Goal: Transaction & Acquisition: Book appointment/travel/reservation

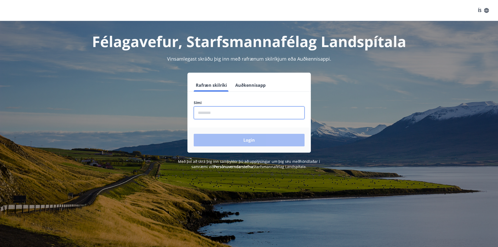
click at [251, 111] on input "phone" at bounding box center [249, 112] width 111 height 13
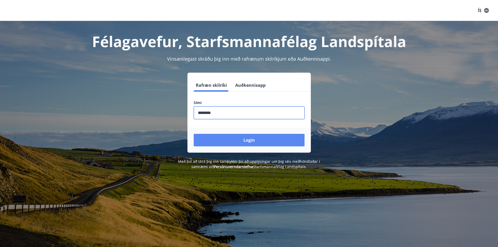
type input "********"
click at [262, 142] on button "Login" at bounding box center [249, 140] width 111 height 13
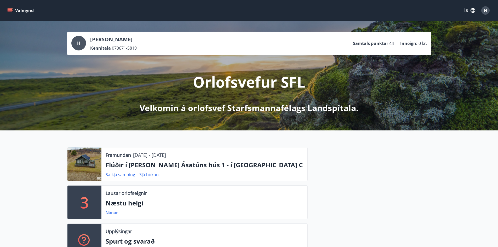
click at [9, 11] on icon "menu" at bounding box center [9, 10] width 5 height 5
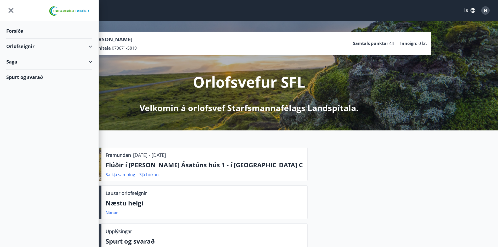
click at [21, 45] on div "Orlofseignir" at bounding box center [49, 46] width 86 height 15
click at [22, 46] on div "Orlofseignir" at bounding box center [49, 46] width 86 height 15
click at [31, 46] on div "Orlofseignir" at bounding box center [49, 46] width 86 height 15
click at [16, 59] on div "Framboð" at bounding box center [49, 59] width 78 height 11
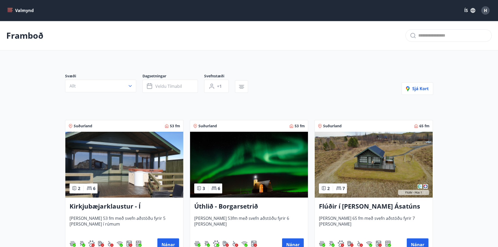
click at [381, 163] on img at bounding box center [374, 165] width 118 height 66
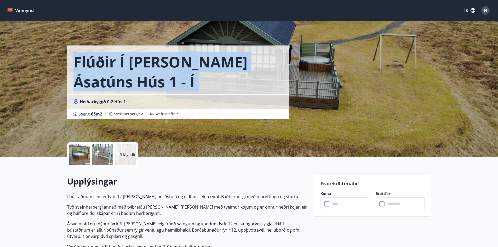
drag, startPoint x: 496, startPoint y: 58, endPoint x: 501, endPoint y: 84, distance: 27.0
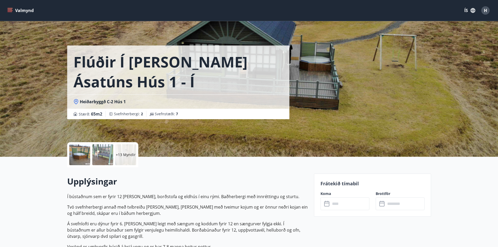
click at [456, 112] on div "Flúðir í [PERSON_NAME] Ásatúns hús 1 - í Skálaheiði C Heiðarbyggð C-2 Hús 1 Stæ…" at bounding box center [249, 78] width 498 height 157
click at [355, 67] on div "Flúðir í [PERSON_NAME] Ásatúns hús 1 - í Skálaheiði C Heiðarbyggð C-2 Hús 1 Stæ…" at bounding box center [249, 78] width 364 height 157
click at [79, 155] on div at bounding box center [79, 154] width 21 height 21
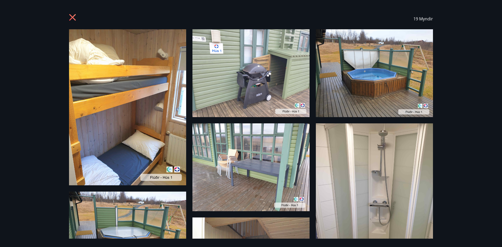
click at [467, 128] on div "19 Myndir" at bounding box center [251, 123] width 502 height 247
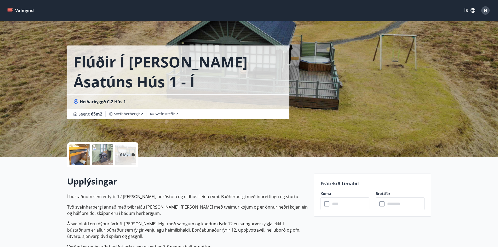
click at [84, 156] on div at bounding box center [79, 154] width 21 height 21
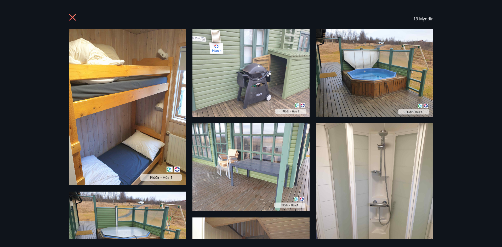
click at [149, 88] on img at bounding box center [127, 107] width 117 height 156
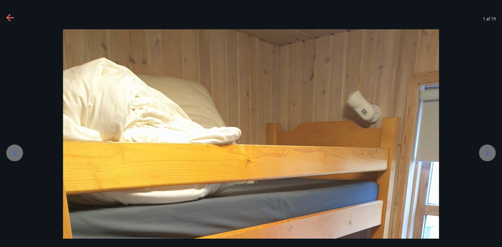
click at [487, 153] on icon at bounding box center [487, 153] width 8 height 8
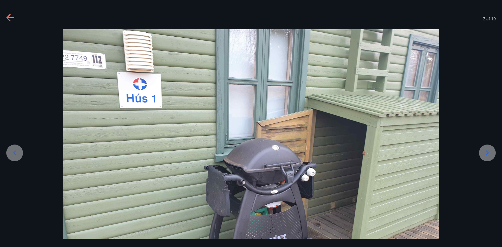
click at [487, 153] on icon at bounding box center [487, 153] width 8 height 8
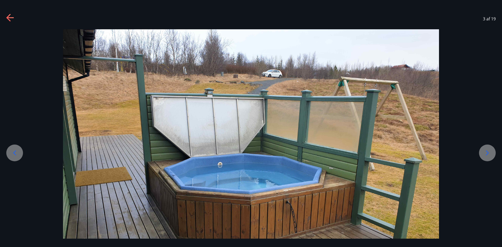
click at [487, 153] on icon at bounding box center [487, 153] width 8 height 8
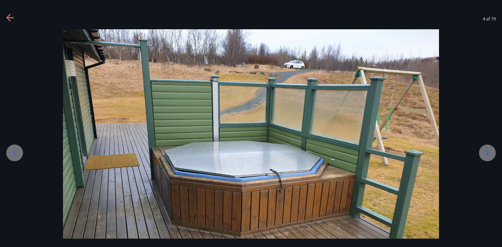
click at [487, 153] on icon at bounding box center [487, 153] width 8 height 8
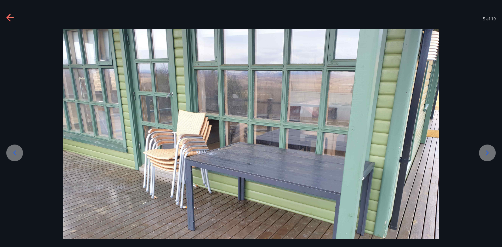
click at [487, 153] on icon at bounding box center [487, 153] width 8 height 8
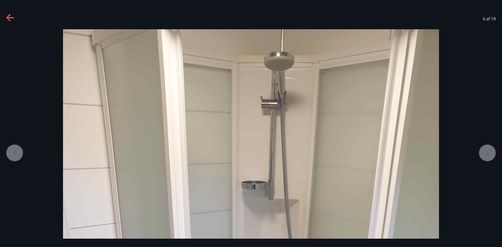
click at [487, 154] on icon at bounding box center [487, 152] width 3 height 5
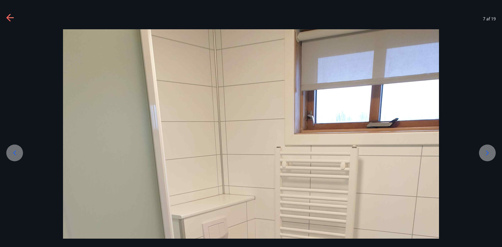
click at [488, 154] on icon at bounding box center [487, 153] width 8 height 8
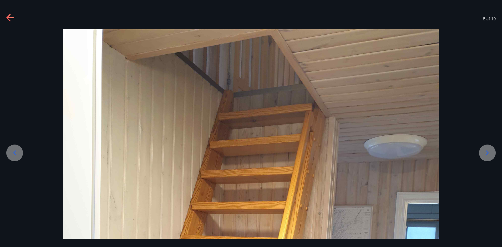
click at [488, 154] on icon at bounding box center [487, 153] width 8 height 8
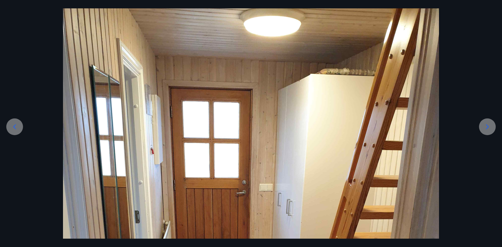
scroll to position [52, 0]
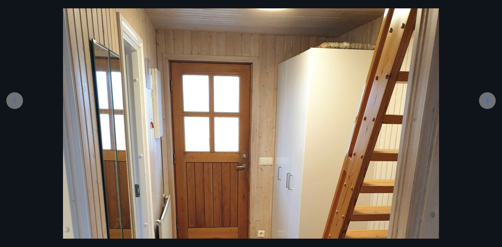
click at [487, 102] on icon at bounding box center [487, 100] width 3 height 5
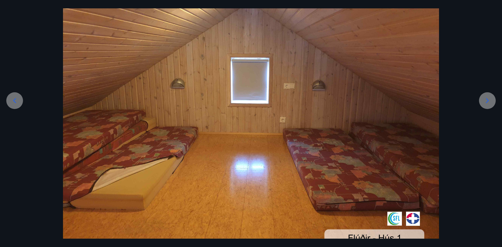
click at [487, 102] on icon at bounding box center [487, 100] width 3 height 5
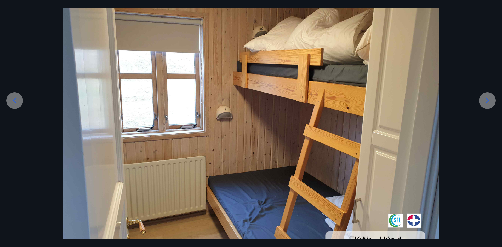
click at [487, 102] on icon at bounding box center [487, 100] width 3 height 5
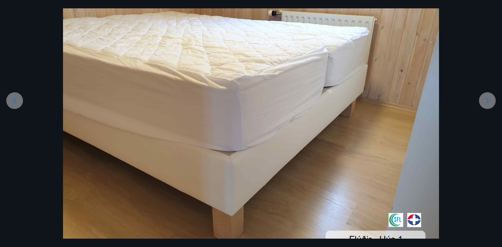
click at [487, 102] on icon at bounding box center [487, 100] width 3 height 5
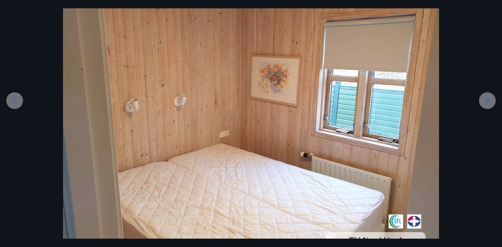
click at [487, 102] on icon at bounding box center [487, 100] width 3 height 5
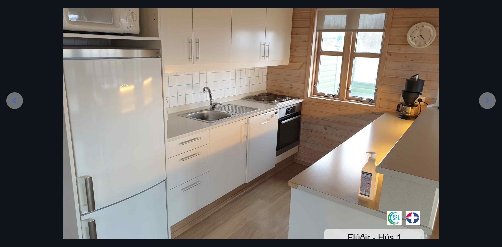
click at [487, 102] on icon at bounding box center [487, 100] width 3 height 5
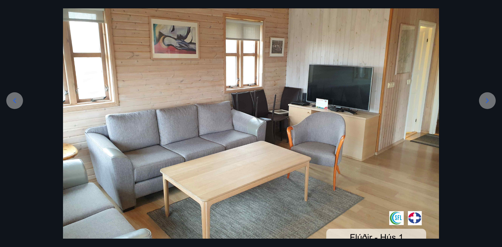
click at [487, 102] on icon at bounding box center [487, 100] width 3 height 5
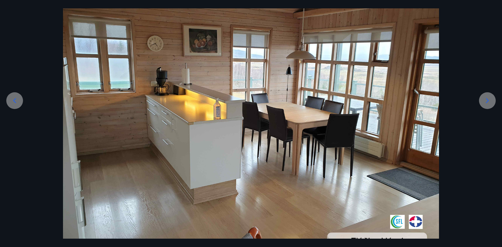
click at [487, 102] on icon at bounding box center [487, 100] width 3 height 5
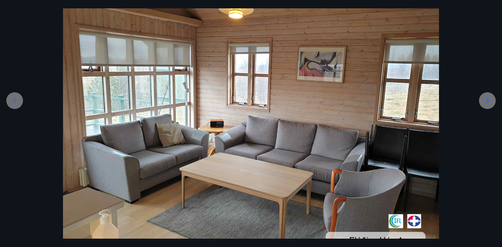
click at [487, 102] on icon at bounding box center [487, 100] width 3 height 5
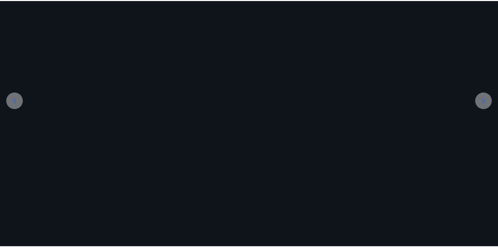
scroll to position [2, 0]
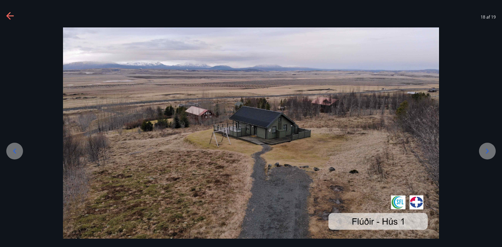
click at [487, 102] on div at bounding box center [251, 132] width 502 height 211
click at [486, 150] on icon at bounding box center [487, 151] width 8 height 8
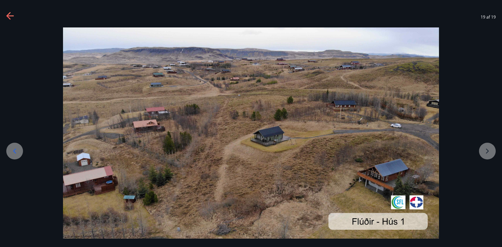
click at [486, 150] on div at bounding box center [251, 132] width 502 height 211
click at [11, 16] on icon at bounding box center [9, 15] width 7 height 1
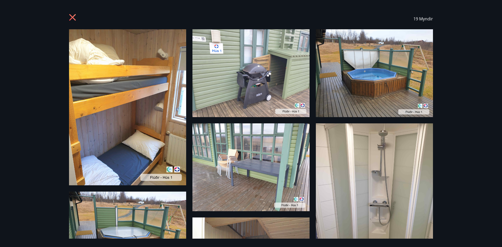
click at [11, 16] on div "19 Myndir" at bounding box center [251, 123] width 502 height 247
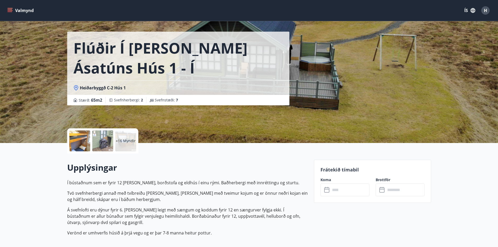
scroll to position [0, 0]
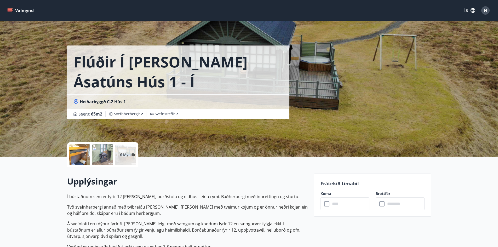
click at [9, 10] on icon "menu" at bounding box center [11, 10] width 6 height 1
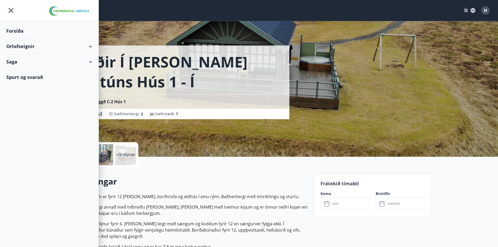
click at [17, 44] on div "Orlofseignir" at bounding box center [49, 46] width 86 height 15
click at [18, 59] on div "Framboð" at bounding box center [49, 59] width 78 height 11
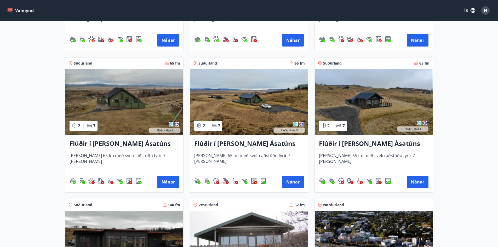
scroll to position [206, 0]
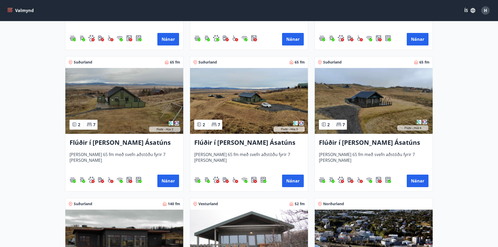
click at [382, 103] on img at bounding box center [374, 101] width 118 height 66
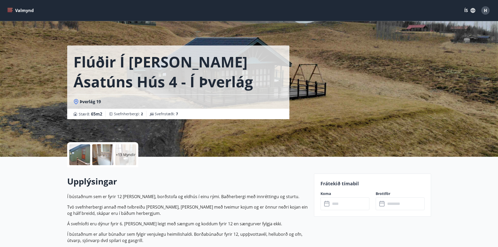
click at [77, 153] on div at bounding box center [79, 154] width 21 height 21
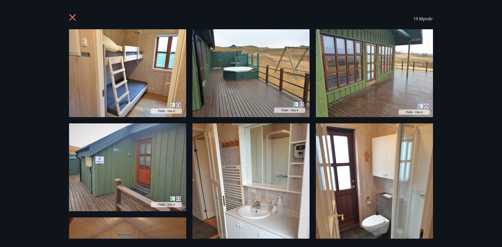
click at [87, 75] on img at bounding box center [127, 73] width 117 height 88
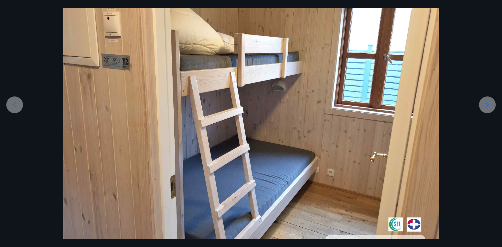
scroll to position [52, 0]
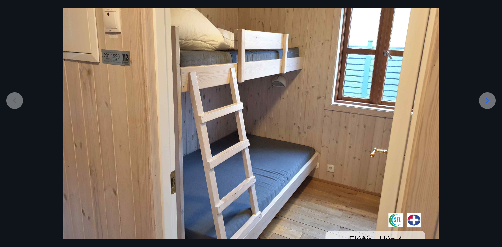
click at [488, 101] on icon at bounding box center [487, 100] width 8 height 8
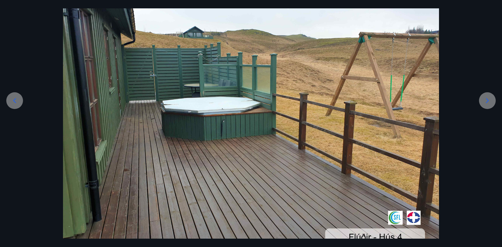
click at [488, 101] on icon at bounding box center [487, 100] width 8 height 8
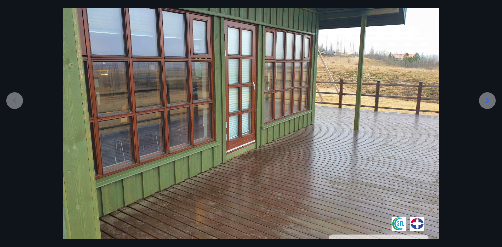
click at [488, 101] on icon at bounding box center [487, 100] width 8 height 8
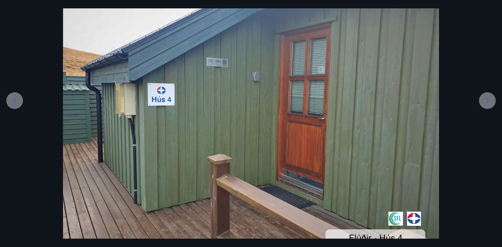
click at [488, 101] on icon at bounding box center [487, 100] width 8 height 8
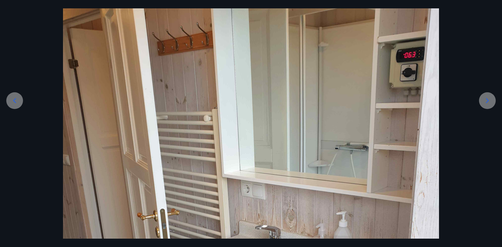
click at [488, 101] on icon at bounding box center [487, 100] width 8 height 8
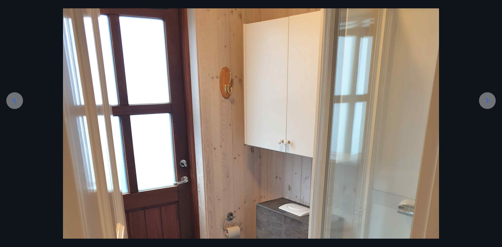
click at [487, 101] on icon at bounding box center [487, 100] width 8 height 8
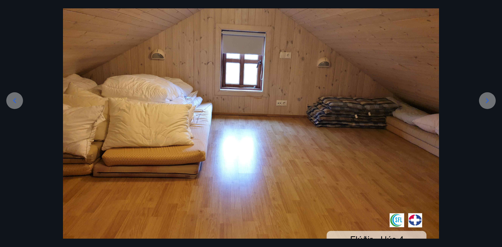
click at [487, 101] on icon at bounding box center [487, 100] width 8 height 8
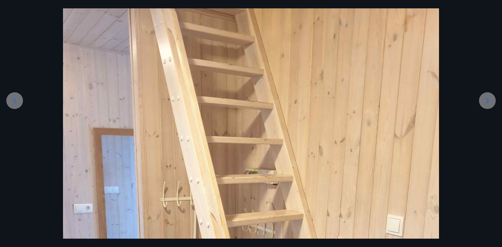
click at [487, 101] on icon at bounding box center [487, 100] width 8 height 8
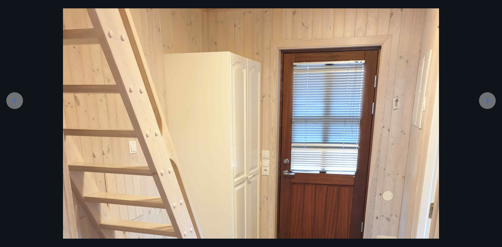
click at [487, 101] on icon at bounding box center [487, 100] width 8 height 8
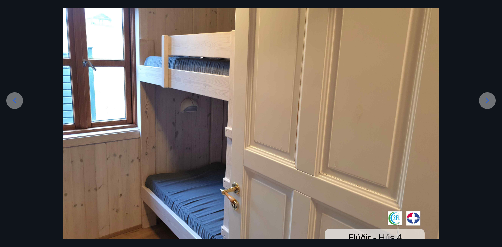
click at [487, 101] on icon at bounding box center [487, 100] width 8 height 8
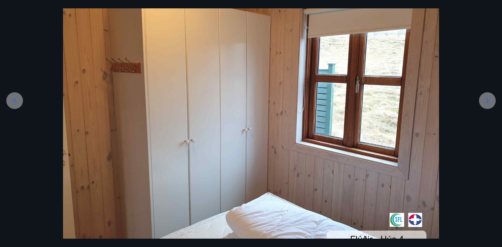
click at [487, 101] on icon at bounding box center [487, 100] width 8 height 8
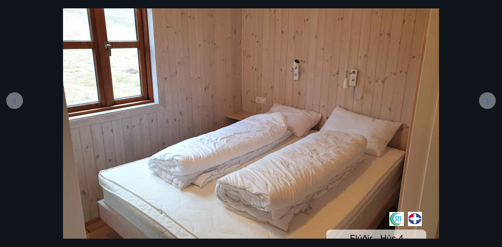
click at [487, 101] on icon at bounding box center [487, 100] width 8 height 8
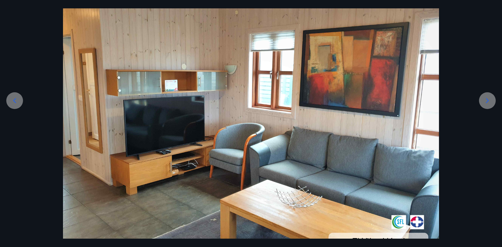
click at [487, 101] on icon at bounding box center [487, 100] width 8 height 8
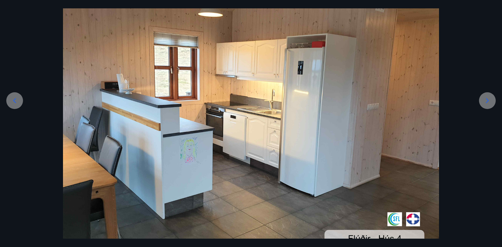
click at [487, 101] on icon at bounding box center [487, 100] width 8 height 8
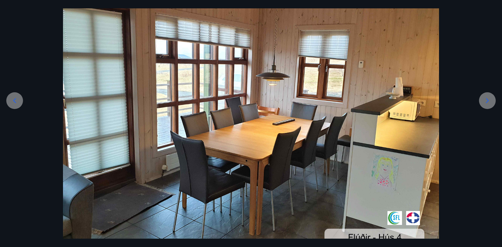
click at [487, 101] on icon at bounding box center [487, 100] width 8 height 8
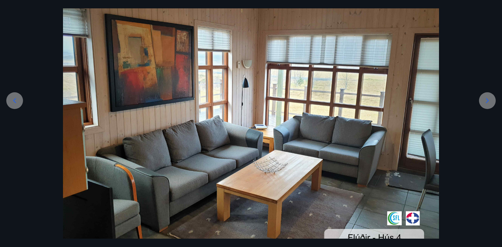
click at [487, 101] on icon at bounding box center [487, 100] width 8 height 8
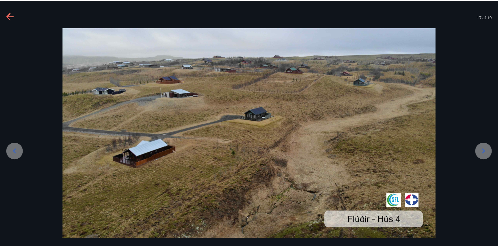
scroll to position [2, 0]
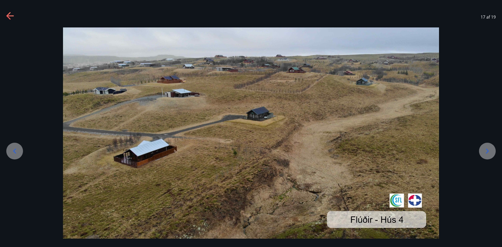
click at [487, 101] on div at bounding box center [251, 132] width 502 height 211
click at [489, 152] on icon at bounding box center [487, 151] width 8 height 8
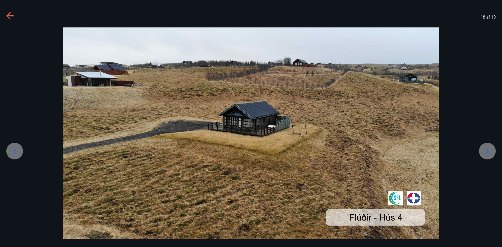
click at [489, 151] on icon at bounding box center [487, 151] width 8 height 8
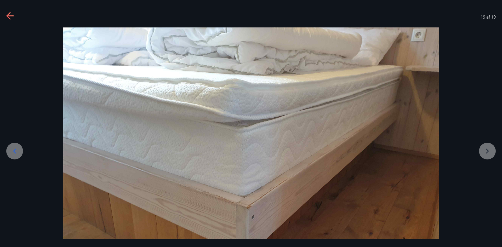
click at [489, 151] on div at bounding box center [251, 168] width 502 height 282
click at [10, 15] on icon at bounding box center [10, 16] width 8 height 8
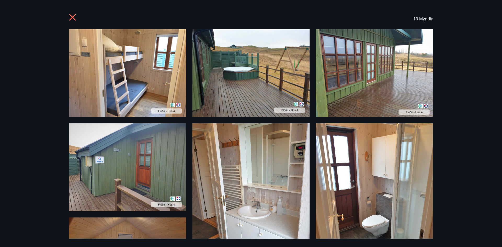
click at [72, 17] on icon at bounding box center [73, 18] width 8 height 8
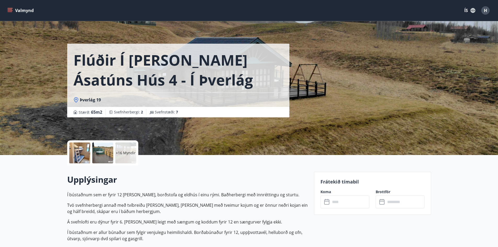
scroll to position [0, 0]
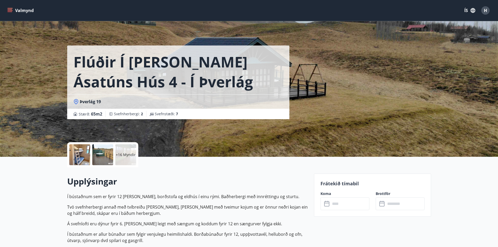
click at [9, 10] on icon "menu" at bounding box center [9, 10] width 5 height 5
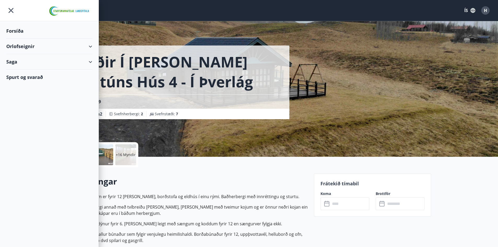
click at [18, 45] on div "Orlofseignir" at bounding box center [49, 46] width 86 height 15
click at [19, 60] on div "Framboð" at bounding box center [49, 59] width 78 height 11
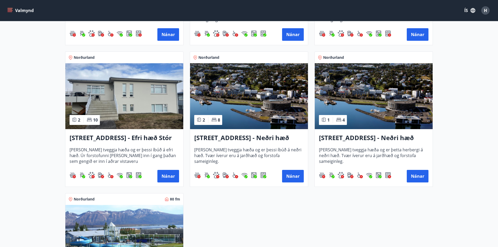
scroll to position [630, 0]
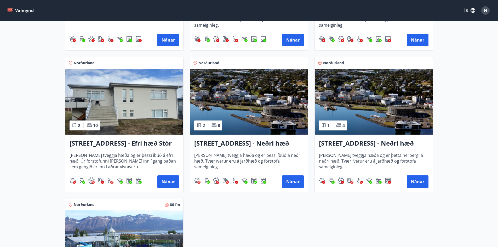
click at [142, 107] on img at bounding box center [124, 102] width 118 height 66
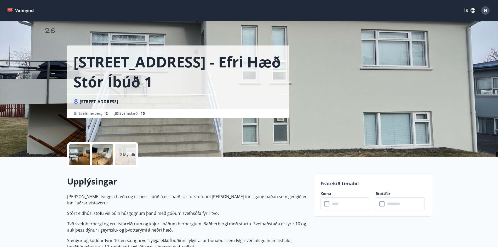
click at [79, 155] on div at bounding box center [79, 154] width 21 height 21
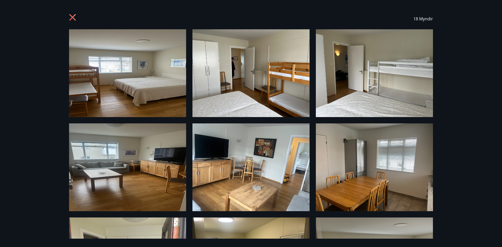
click at [113, 61] on img at bounding box center [127, 73] width 117 height 88
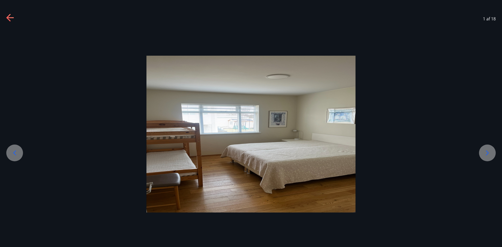
click at [487, 153] on icon at bounding box center [487, 153] width 8 height 8
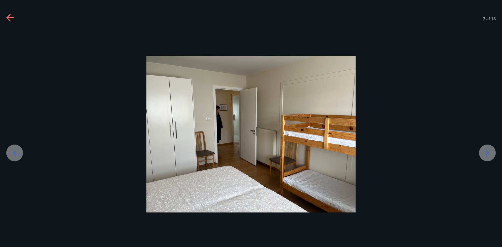
click at [487, 153] on icon at bounding box center [487, 153] width 8 height 8
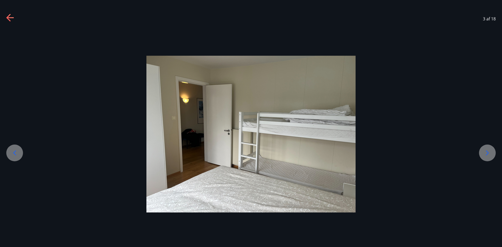
click at [487, 153] on icon at bounding box center [487, 153] width 8 height 8
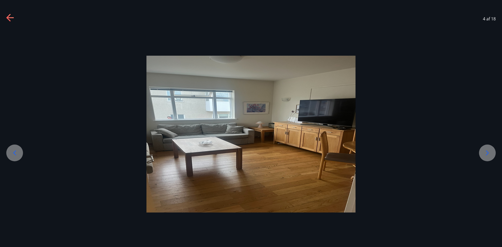
click at [487, 153] on icon at bounding box center [487, 153] width 8 height 8
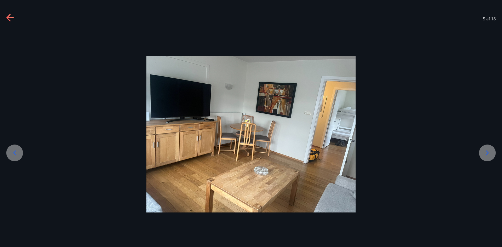
click at [487, 153] on icon at bounding box center [487, 153] width 8 height 8
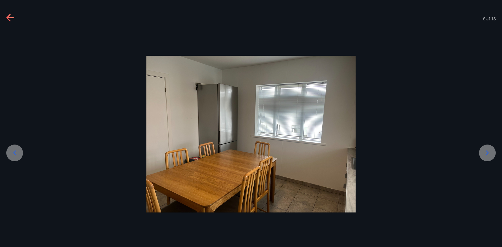
click at [487, 153] on icon at bounding box center [487, 153] width 8 height 8
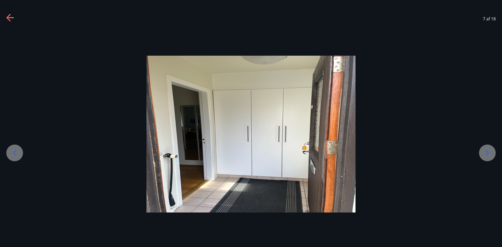
click at [487, 153] on icon at bounding box center [487, 153] width 8 height 8
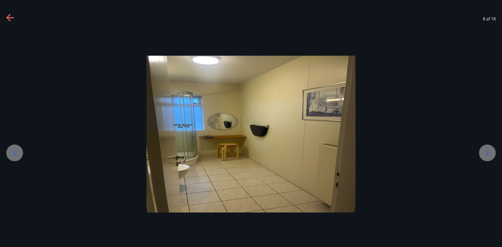
click at [487, 153] on icon at bounding box center [487, 153] width 8 height 8
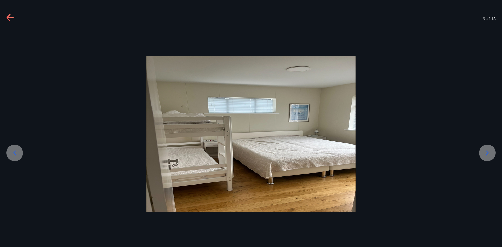
click at [487, 153] on icon at bounding box center [487, 153] width 8 height 8
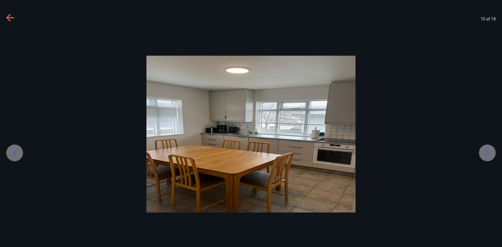
click at [487, 153] on icon at bounding box center [487, 153] width 8 height 8
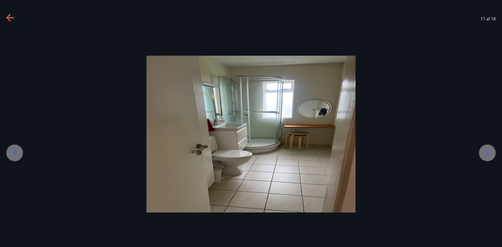
click at [487, 153] on icon at bounding box center [487, 153] width 8 height 8
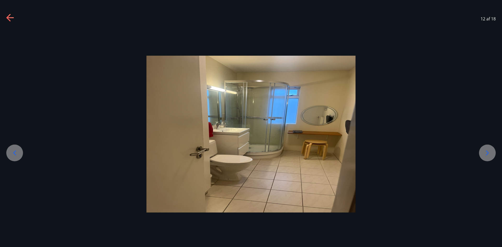
click at [487, 153] on icon at bounding box center [487, 153] width 8 height 8
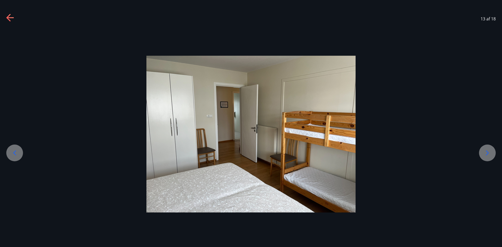
click at [487, 153] on icon at bounding box center [487, 153] width 8 height 8
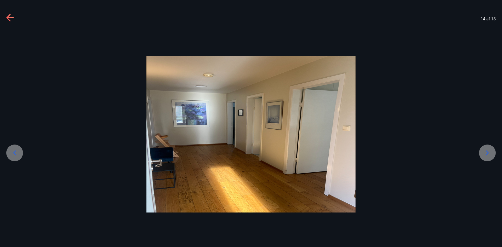
click at [487, 153] on icon at bounding box center [487, 153] width 8 height 8
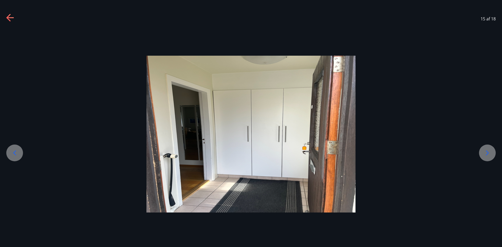
click at [487, 153] on icon at bounding box center [487, 153] width 8 height 8
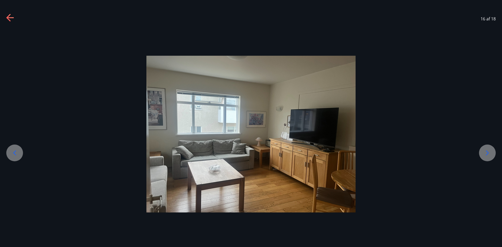
click at [487, 153] on icon at bounding box center [487, 153] width 8 height 8
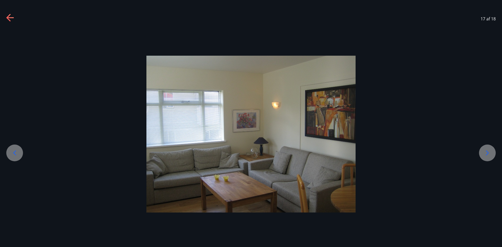
click at [487, 153] on icon at bounding box center [487, 153] width 8 height 8
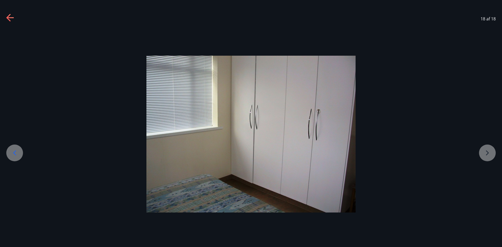
click at [487, 153] on div at bounding box center [251, 134] width 502 height 157
click at [487, 154] on div at bounding box center [251, 134] width 502 height 157
click at [487, 153] on div at bounding box center [251, 134] width 502 height 157
click at [8, 16] on icon at bounding box center [10, 18] width 8 height 8
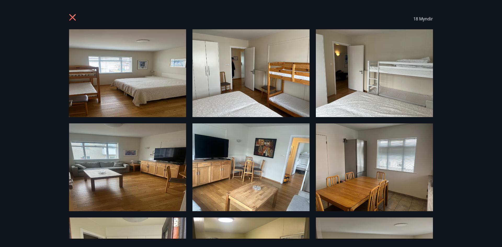
click at [70, 17] on icon at bounding box center [73, 18] width 8 height 8
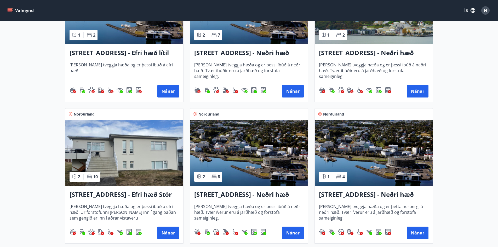
scroll to position [680, 0]
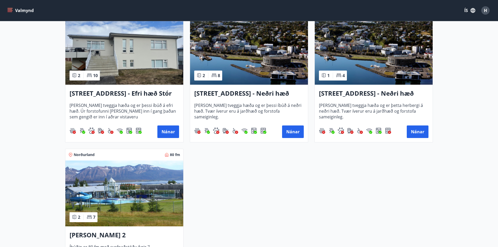
click at [222, 94] on h3 "[STREET_ADDRESS] - Neðri hæð íbúð 2" at bounding box center [249, 93] width 110 height 9
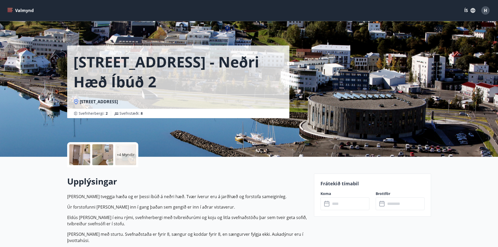
click at [82, 158] on div at bounding box center [79, 154] width 21 height 21
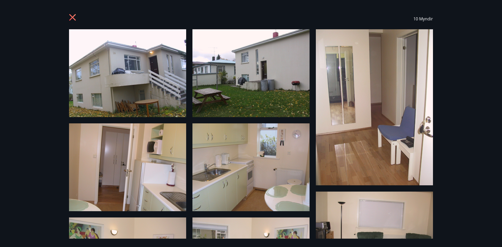
click at [112, 76] on img at bounding box center [127, 73] width 117 height 88
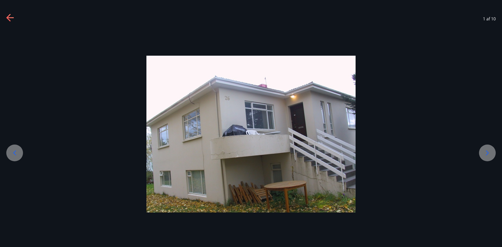
click at [9, 18] on icon at bounding box center [10, 18] width 8 height 8
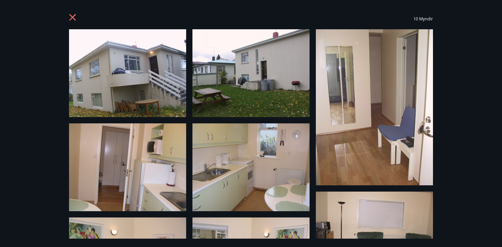
click at [74, 16] on icon at bounding box center [72, 17] width 7 height 7
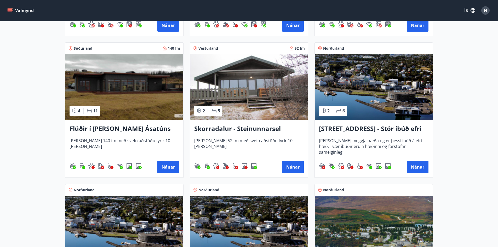
scroll to position [358, 0]
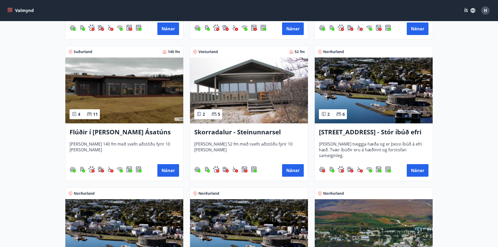
click at [125, 88] on img at bounding box center [124, 91] width 118 height 66
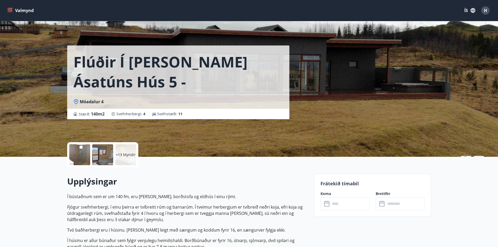
click at [80, 158] on div at bounding box center [79, 154] width 21 height 21
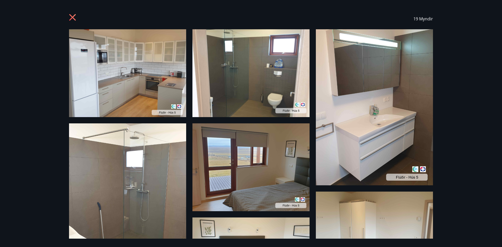
click at [98, 82] on img at bounding box center [127, 73] width 117 height 88
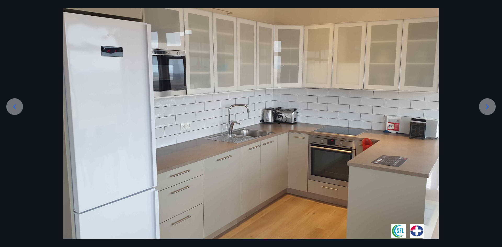
scroll to position [52, 0]
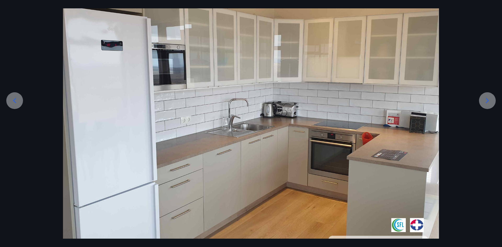
click at [488, 99] on icon at bounding box center [487, 100] width 8 height 8
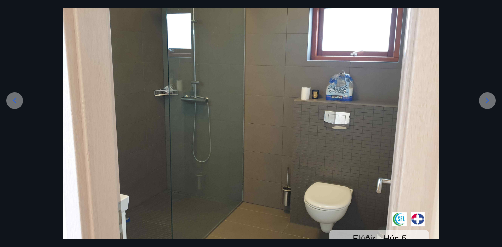
click at [488, 100] on icon at bounding box center [487, 100] width 3 height 5
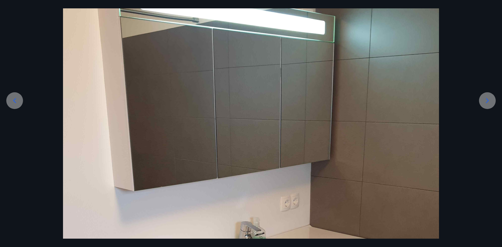
click at [488, 100] on icon at bounding box center [487, 100] width 3 height 5
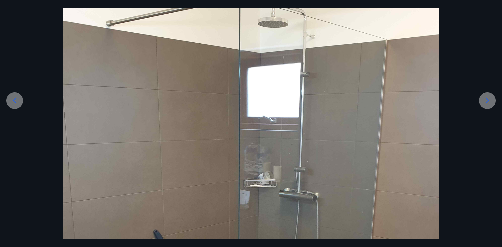
click at [487, 100] on icon at bounding box center [487, 100] width 8 height 8
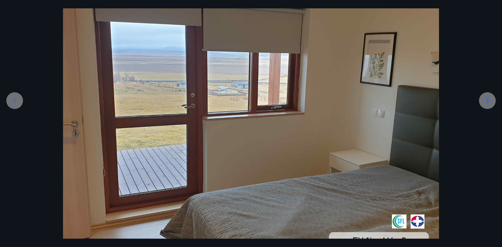
click at [487, 99] on icon at bounding box center [487, 100] width 3 height 5
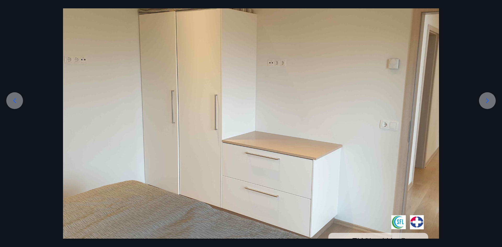
click at [487, 99] on icon at bounding box center [487, 100] width 3 height 5
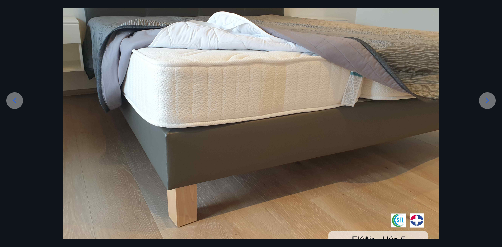
click at [487, 99] on icon at bounding box center [487, 100] width 3 height 5
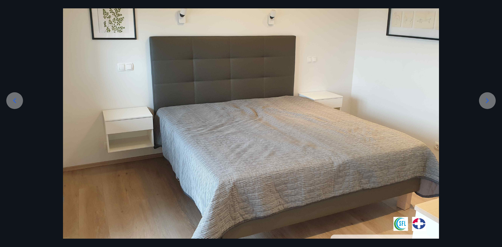
click at [487, 101] on icon at bounding box center [487, 100] width 8 height 8
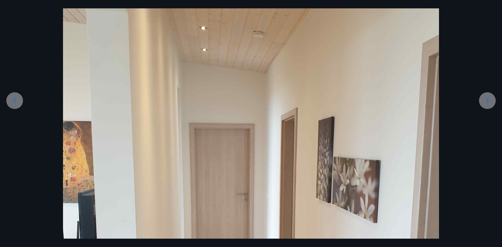
click at [487, 101] on icon at bounding box center [487, 100] width 8 height 8
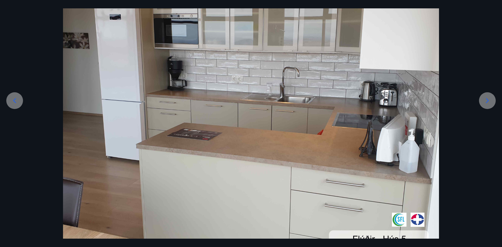
click at [487, 101] on icon at bounding box center [487, 100] width 8 height 8
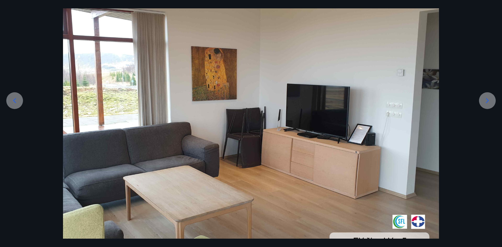
click at [487, 101] on icon at bounding box center [487, 100] width 8 height 8
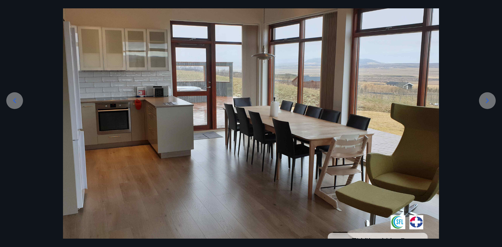
click at [487, 101] on icon at bounding box center [487, 100] width 8 height 8
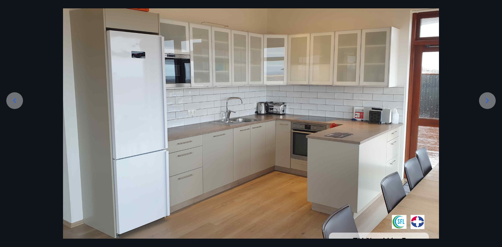
click at [487, 101] on icon at bounding box center [487, 100] width 8 height 8
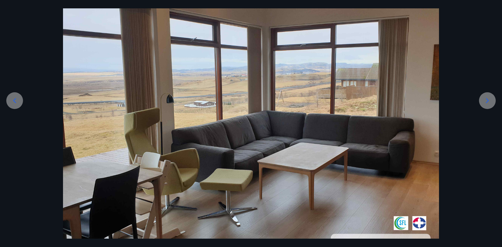
click at [487, 101] on icon at bounding box center [487, 100] width 8 height 8
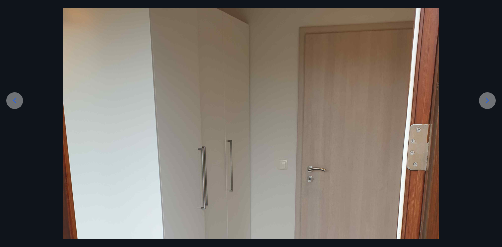
click at [487, 101] on icon at bounding box center [487, 100] width 8 height 8
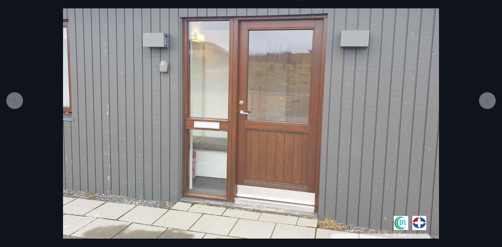
click at [487, 101] on icon at bounding box center [487, 100] width 8 height 8
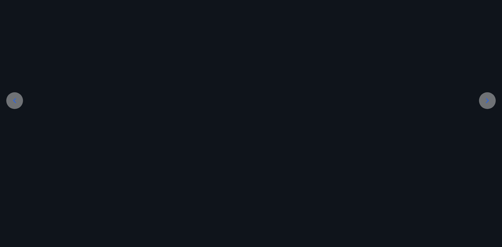
scroll to position [2, 0]
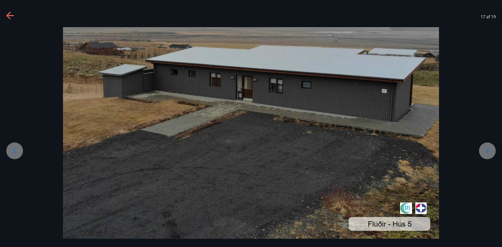
click at [487, 152] on icon at bounding box center [487, 150] width 3 height 5
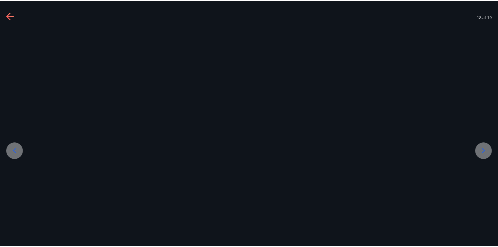
scroll to position [2, 0]
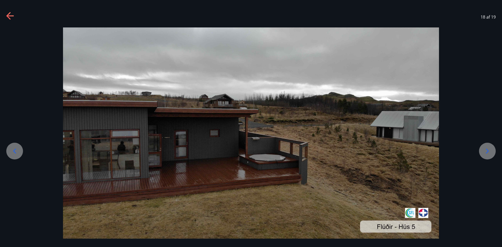
click at [487, 152] on icon at bounding box center [487, 151] width 8 height 8
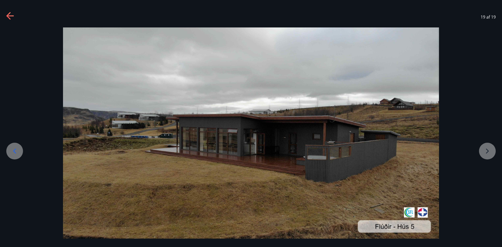
click at [487, 152] on div at bounding box center [251, 132] width 502 height 211
click at [7, 15] on icon at bounding box center [10, 16] width 8 height 8
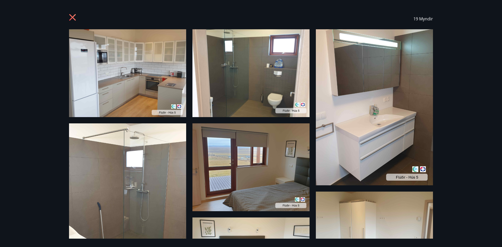
click at [71, 16] on icon at bounding box center [72, 17] width 7 height 7
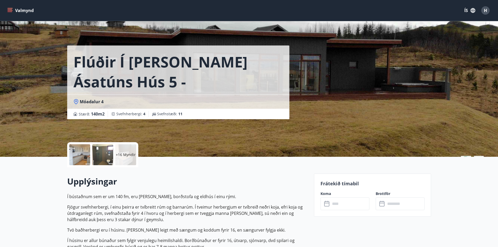
scroll to position [26, 0]
